Goal: Information Seeking & Learning: Find specific page/section

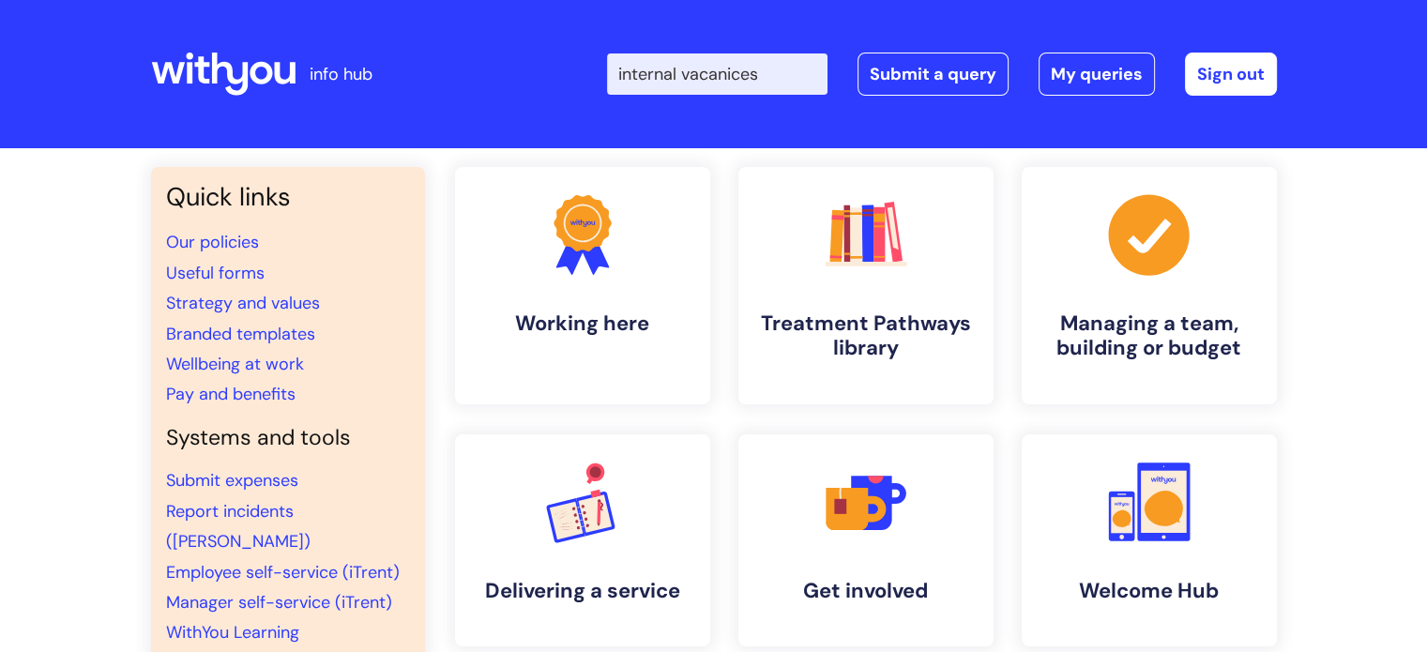
type input "internal vacanices"
click button "Search" at bounding box center [0, 0] width 0 height 0
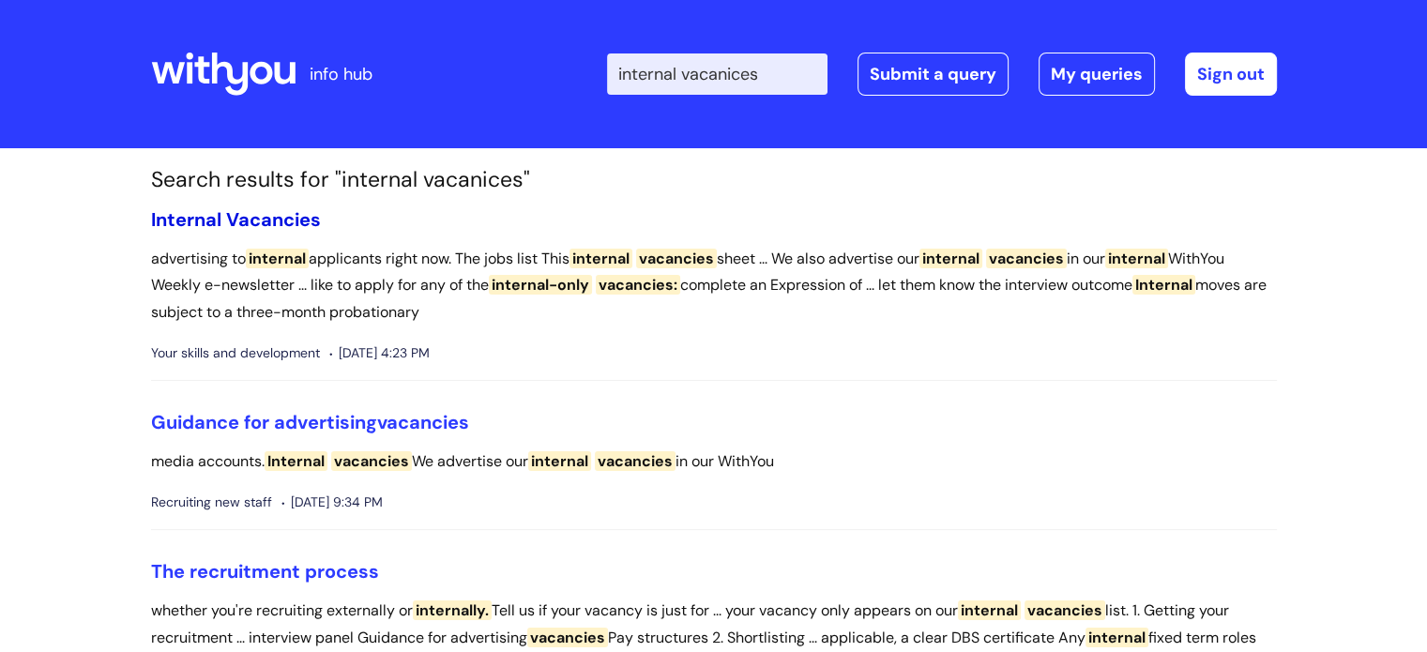
click at [283, 222] on span "Vacancies" at bounding box center [273, 219] width 95 height 24
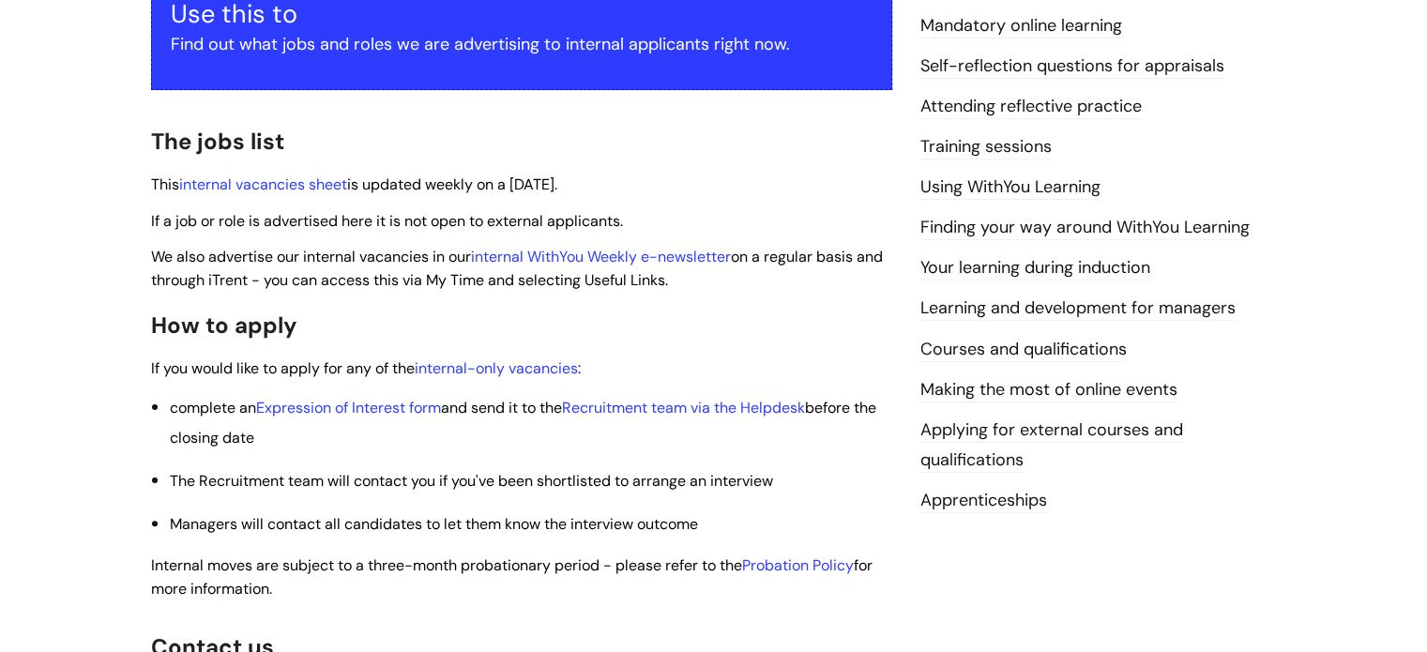
scroll to position [375, 0]
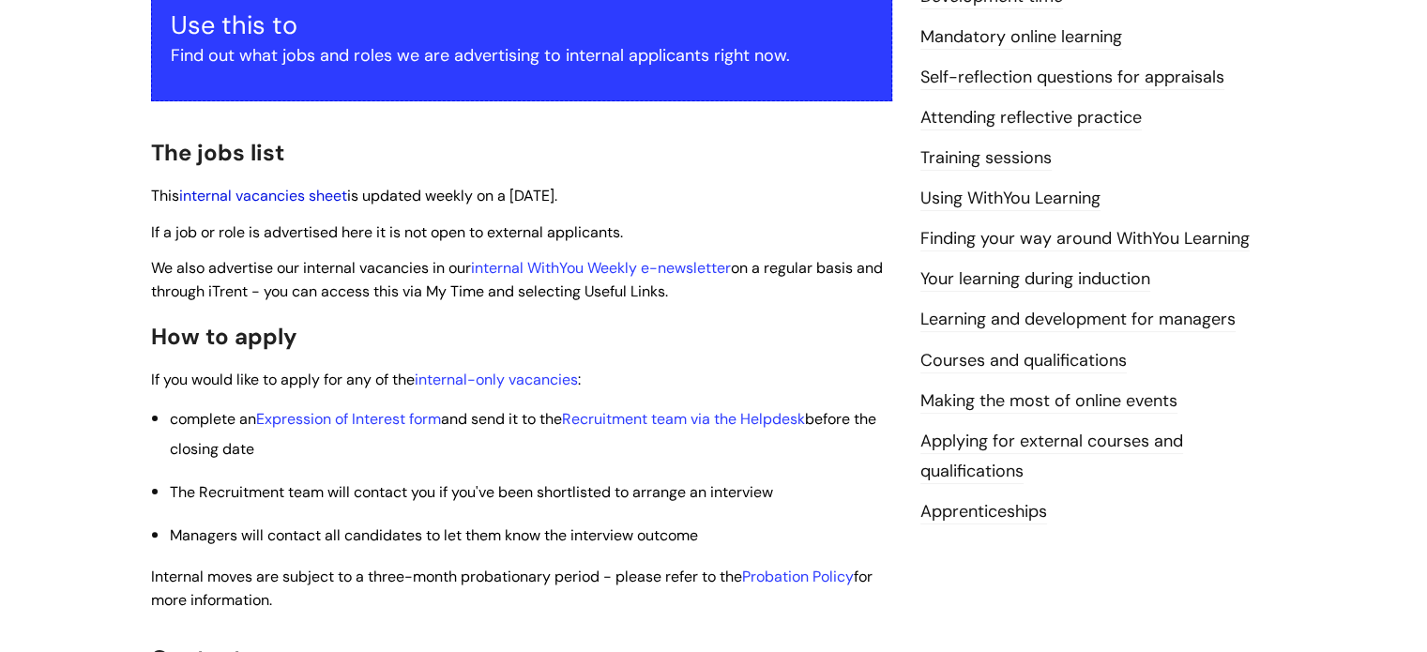
click at [278, 196] on link "internal vacancies sheet" at bounding box center [263, 196] width 168 height 20
